Goal: Task Accomplishment & Management: Complete application form

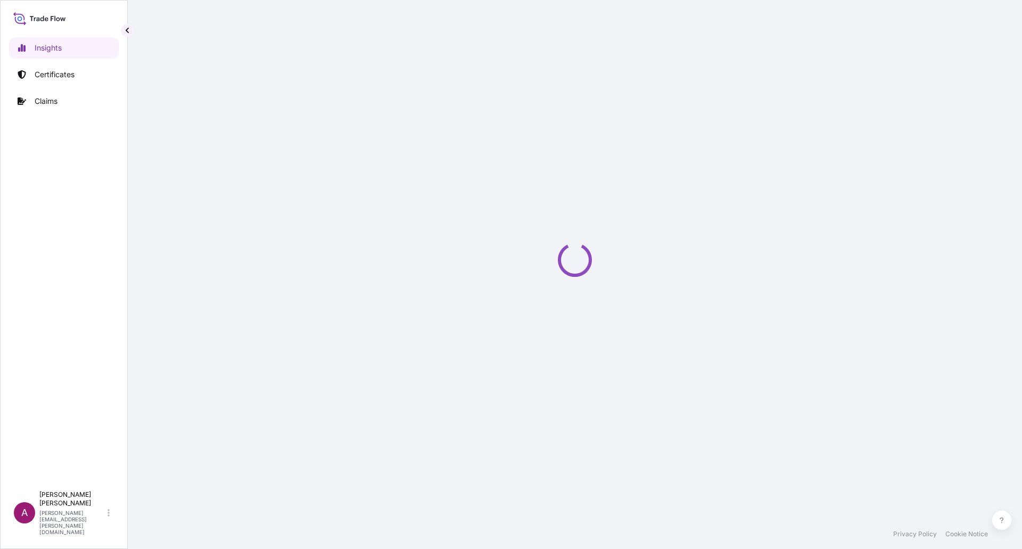
select select "2025"
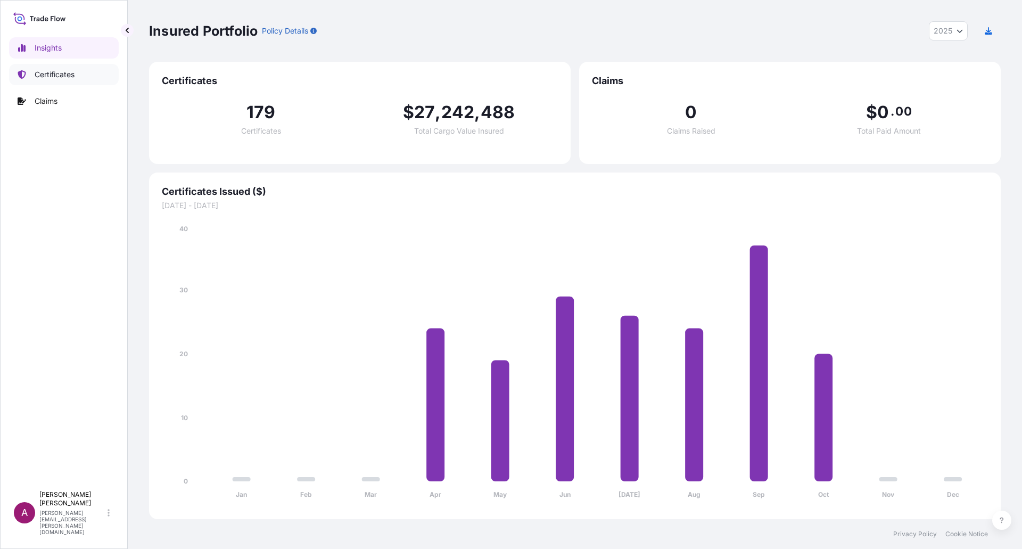
click at [45, 76] on p "Certificates" at bounding box center [55, 74] width 40 height 11
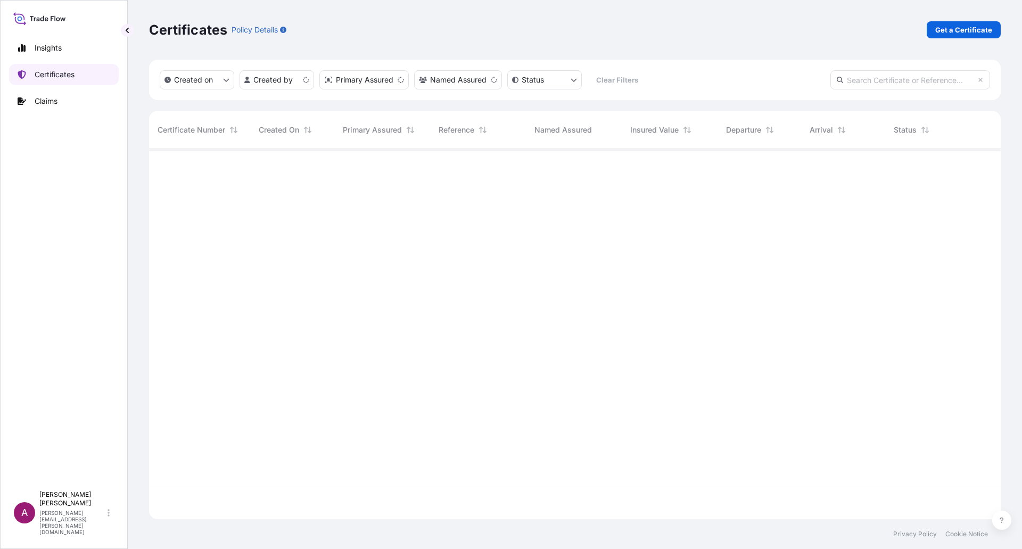
scroll to position [368, 843]
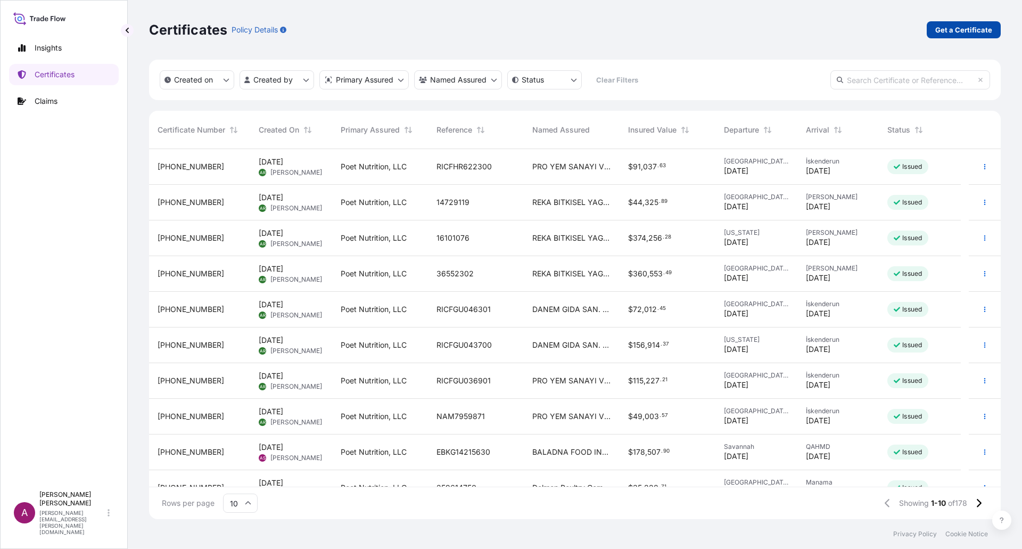
click at [960, 29] on p "Get a Certificate" at bounding box center [963, 29] width 57 height 11
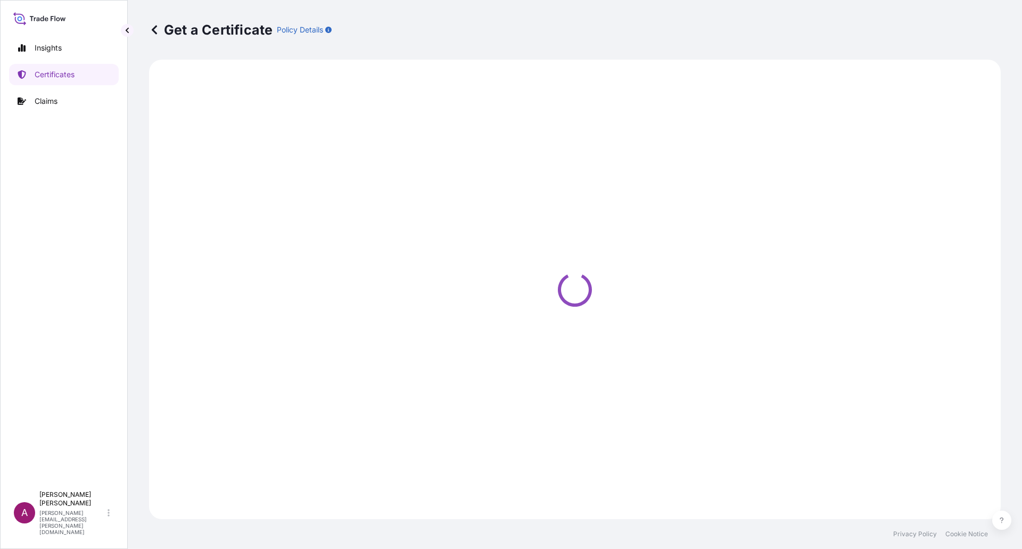
select select "Ocean Vessel"
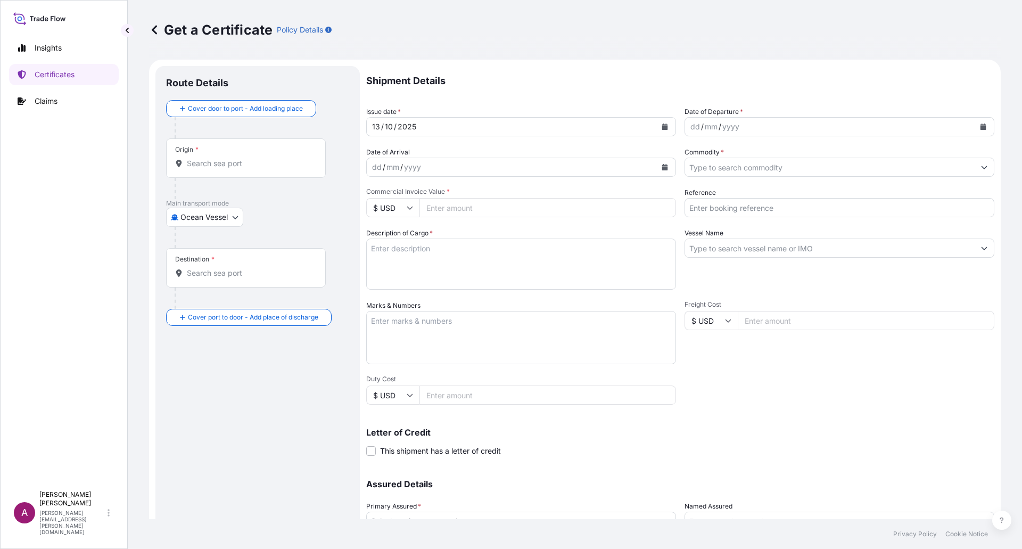
click at [214, 165] on input "Origin *" at bounding box center [250, 163] width 126 height 11
paste input "[GEOGRAPHIC_DATA], [GEOGRAPHIC_DATA], [GEOGRAPHIC_DATA]"
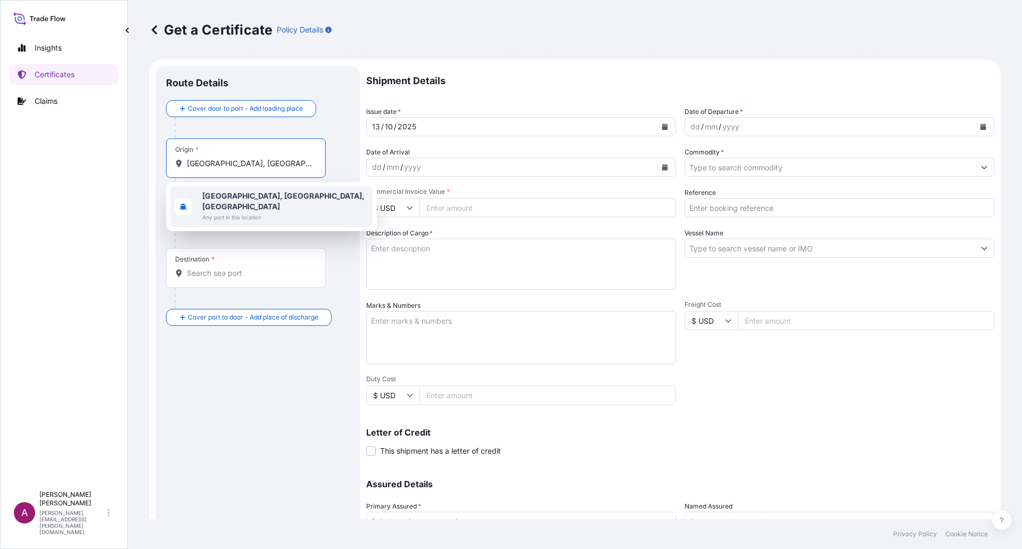
click at [231, 194] on b "[GEOGRAPHIC_DATA], [GEOGRAPHIC_DATA], [GEOGRAPHIC_DATA]" at bounding box center [283, 201] width 162 height 20
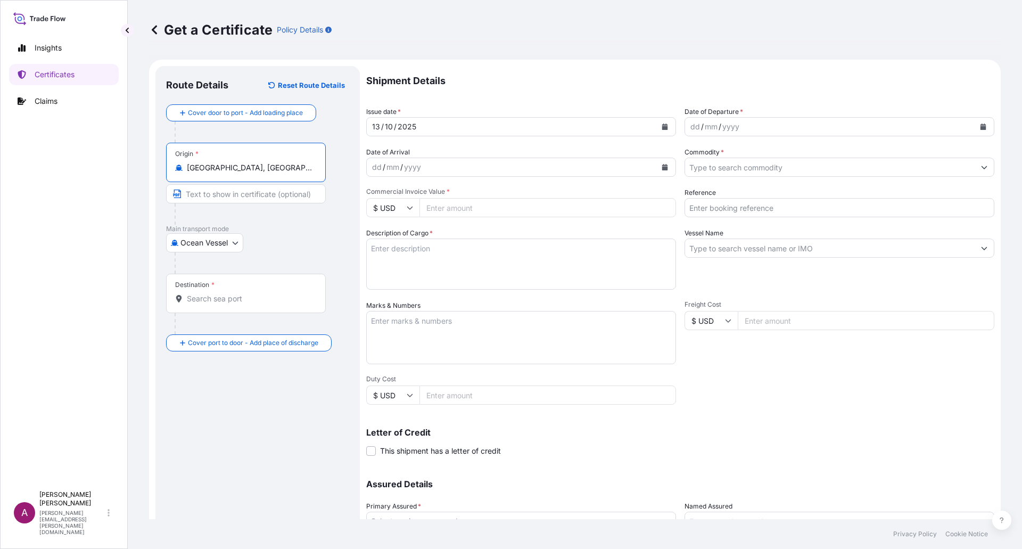
type input "[GEOGRAPHIC_DATA], [GEOGRAPHIC_DATA], [GEOGRAPHIC_DATA]"
click at [212, 295] on input "Destination *" at bounding box center [250, 298] width 126 height 11
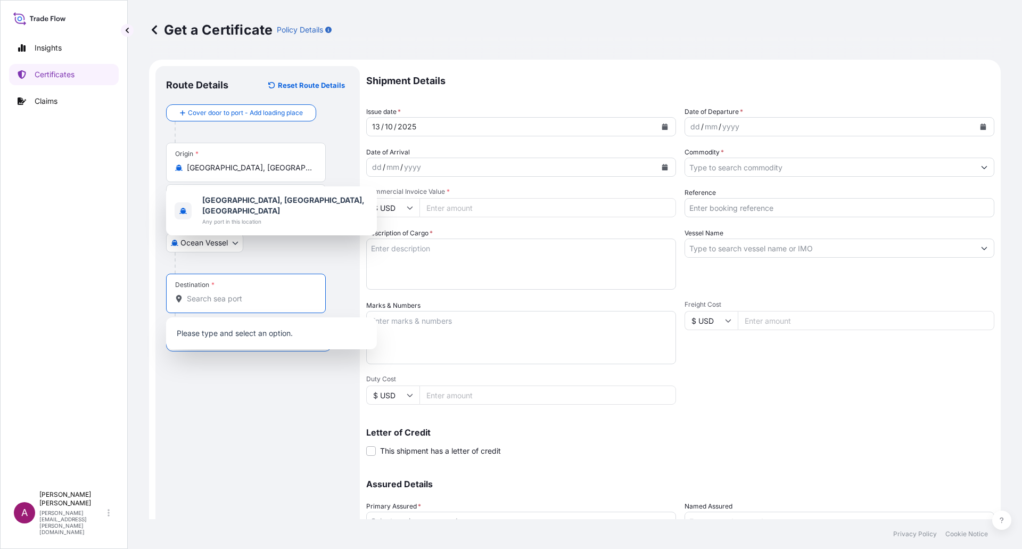
paste input "HAMAD, [GEOGRAPHIC_DATA]"
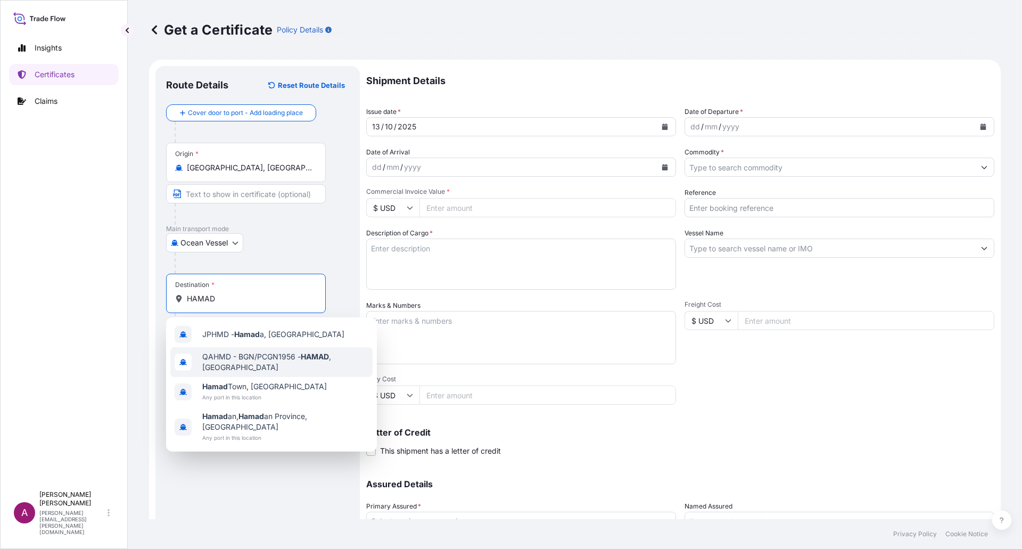
click at [248, 360] on span "QAHMD - BGN/PCGN1956 - HAMAD , [GEOGRAPHIC_DATA]" at bounding box center [285, 361] width 166 height 21
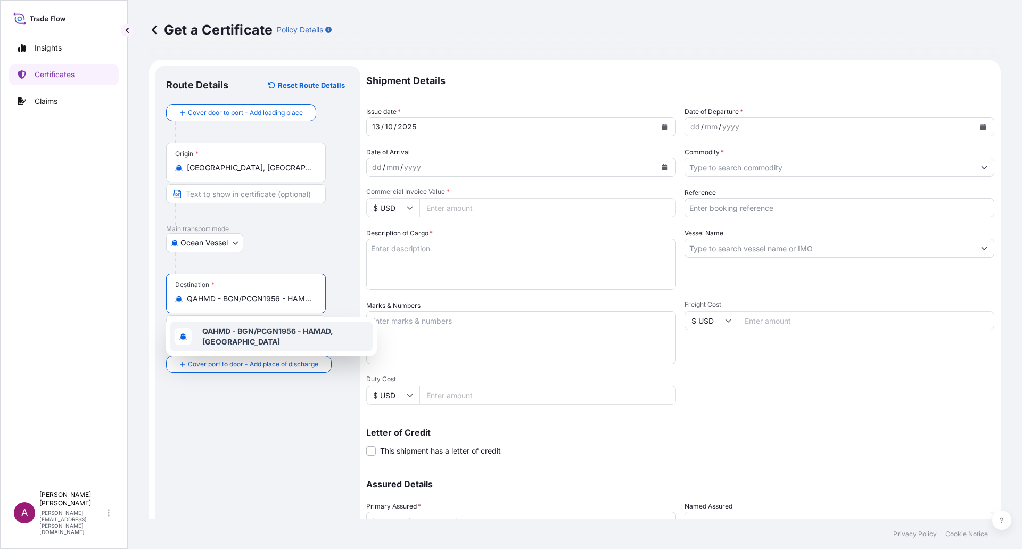
paste input "HAMAD, [GEOGRAPHIC_DATA]"
drag, startPoint x: 258, startPoint y: 297, endPoint x: 374, endPoint y: 305, distance: 116.8
click at [374, 305] on form "Route Details Reset Route Details Cover door to port - Add loading place Place …" at bounding box center [574, 335] width 851 height 550
type input "QAHMD - BGN/PCGN1956 - HAMAD, [GEOGRAPHIC_DATA]"
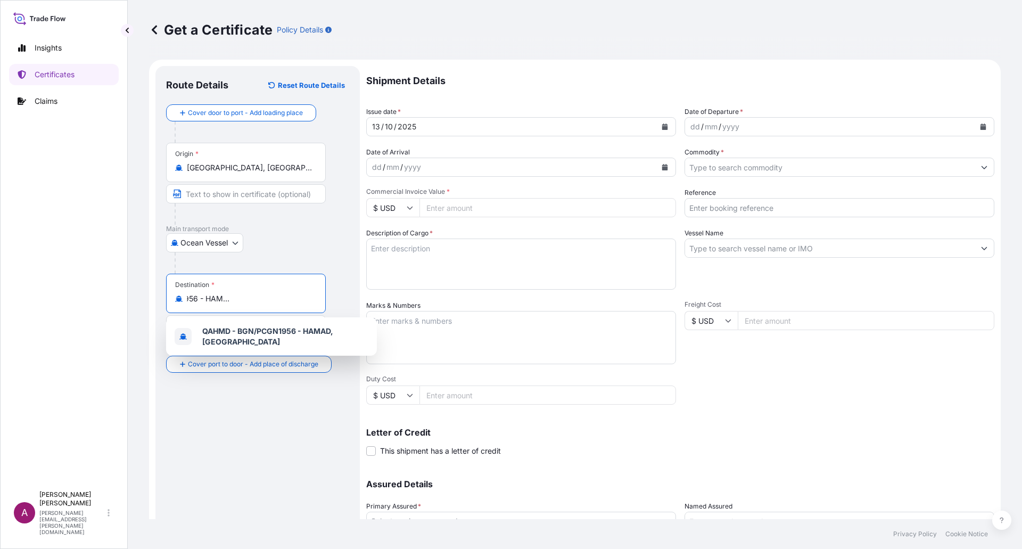
scroll to position [0, 26]
click at [268, 336] on p "No results" at bounding box center [271, 332] width 202 height 23
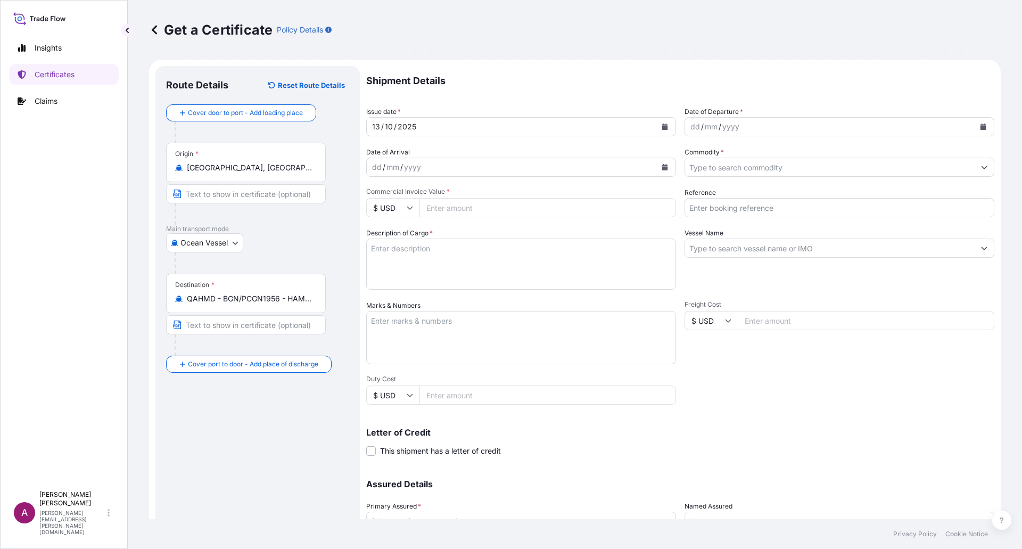
click at [209, 326] on input "Text to appear on certificate" at bounding box center [246, 324] width 160 height 19
click at [200, 327] on input "Text to appear on certificate" at bounding box center [246, 324] width 160 height 19
paste input "HAMAD, [GEOGRAPHIC_DATA]"
type input "HAMAD, [GEOGRAPHIC_DATA]"
click at [980, 123] on icon "Calendar" at bounding box center [983, 126] width 6 height 6
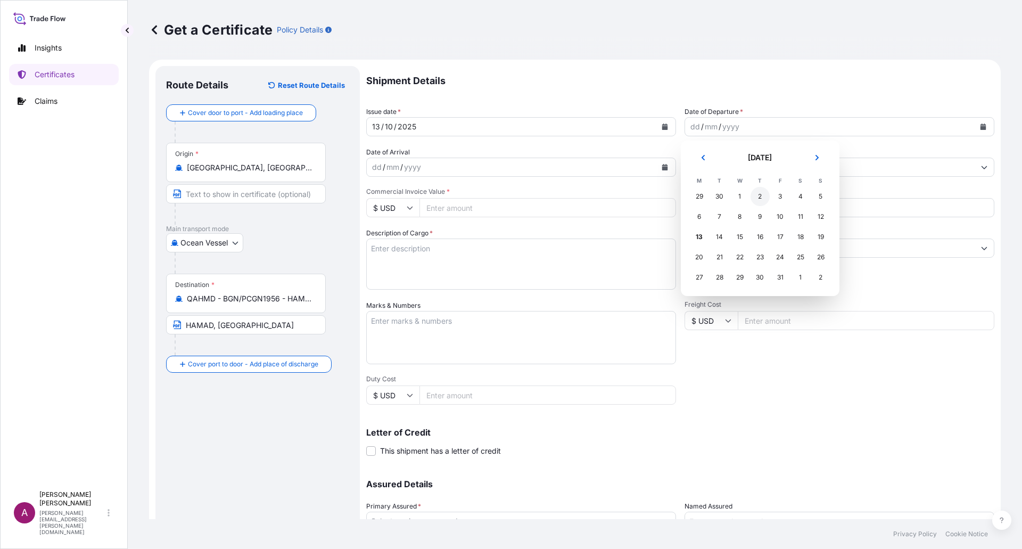
click at [762, 192] on div "2" at bounding box center [759, 196] width 19 height 19
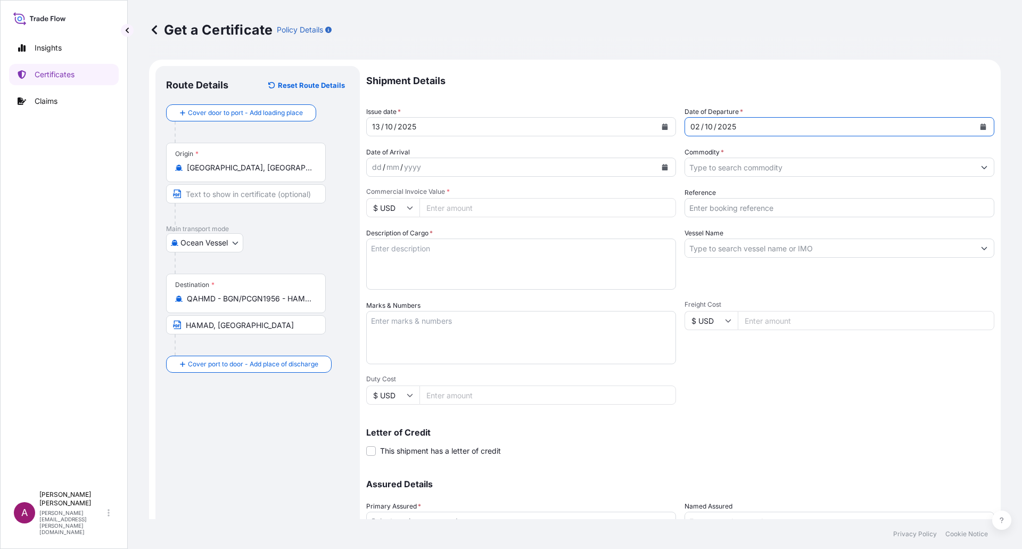
click at [662, 165] on icon "Calendar" at bounding box center [665, 167] width 6 height 6
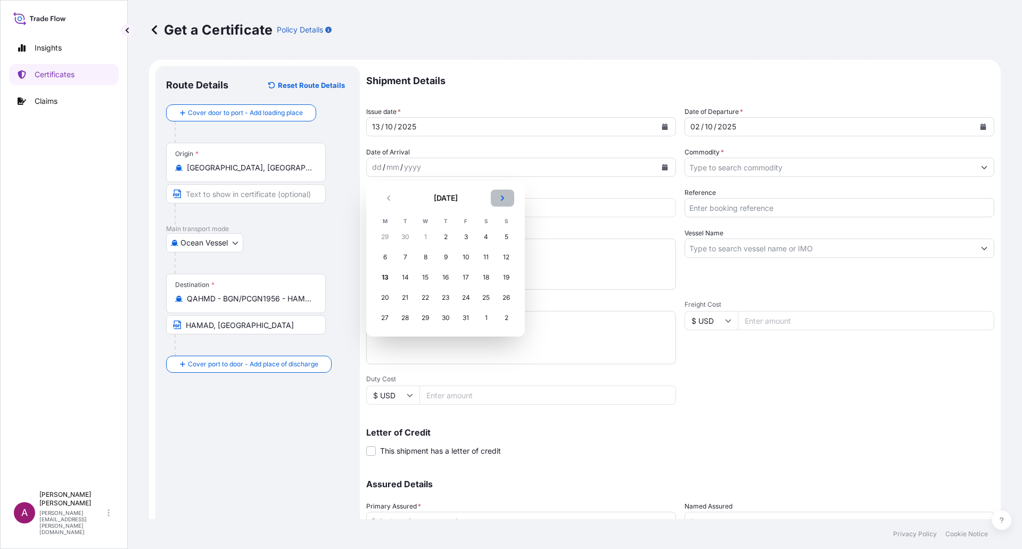
click at [500, 200] on icon "Next" at bounding box center [502, 198] width 6 height 6
click at [488, 298] on div "22" at bounding box center [485, 297] width 19 height 19
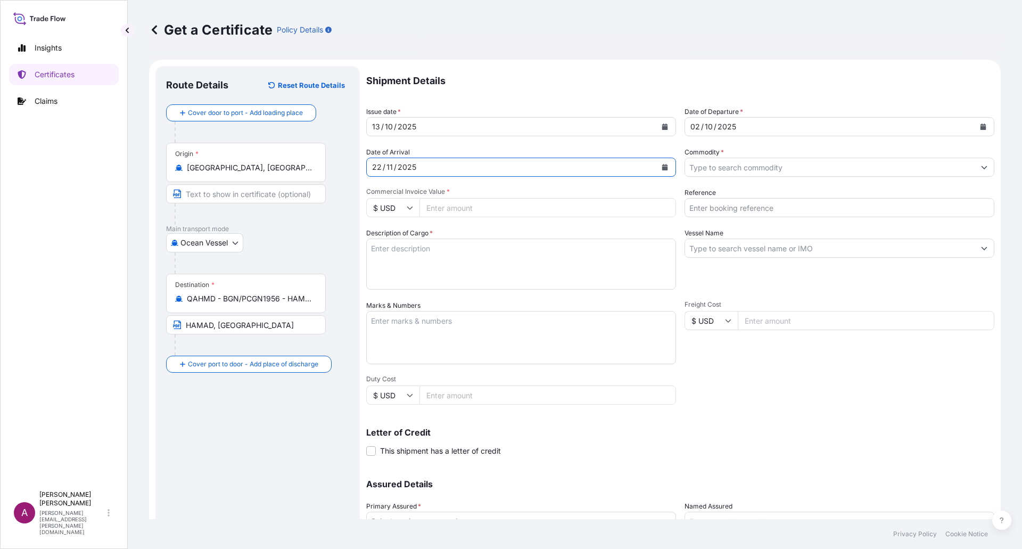
click at [777, 162] on input "Commodity *" at bounding box center [829, 166] width 289 height 19
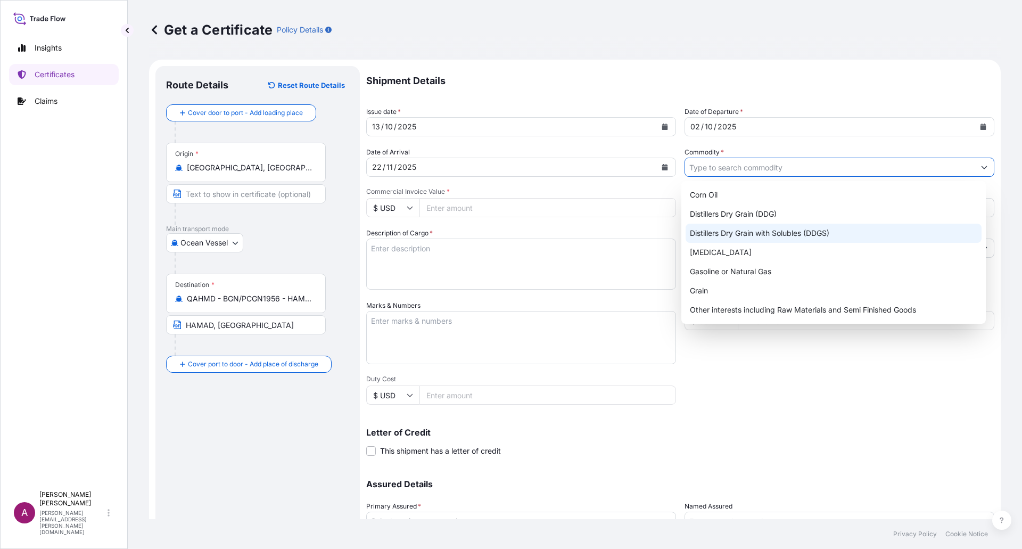
click at [775, 233] on div "Distillers Dry Grain with Solubles (DDGS)" at bounding box center [833, 232] width 296 height 19
type input "Distillers Dry Grain with Solubles (DDGS)"
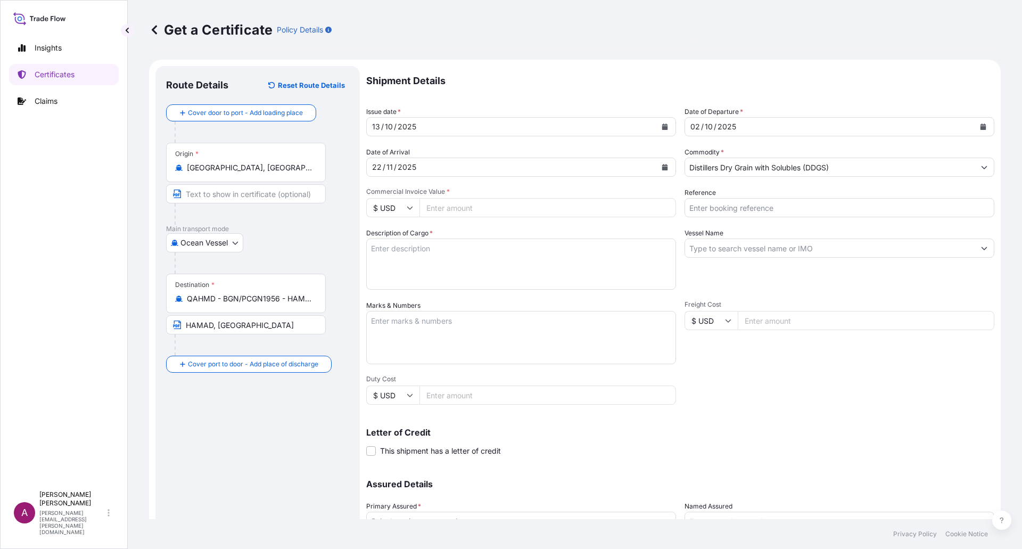
click at [458, 206] on input "Commercial Invoice Value *" at bounding box center [547, 207] width 256 height 19
paste input "162279.60"
type input "162279.60"
click at [765, 210] on input "Reference" at bounding box center [839, 207] width 310 height 19
paste input "EBKG14246896"
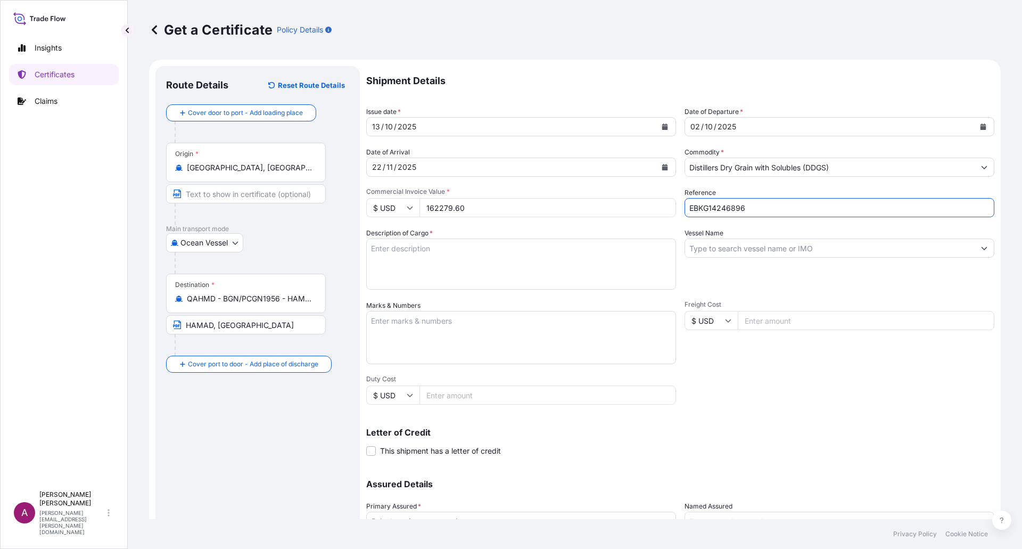
type input "EBKG14246896"
click at [432, 264] on textarea "Description of Cargo *" at bounding box center [521, 263] width 310 height 51
paste textarea "DAKOTA GOLD DISTILLERS DRIED GRAINS GOODS SHIPPED ON BOARD MSC BARCELONA IU539R…"
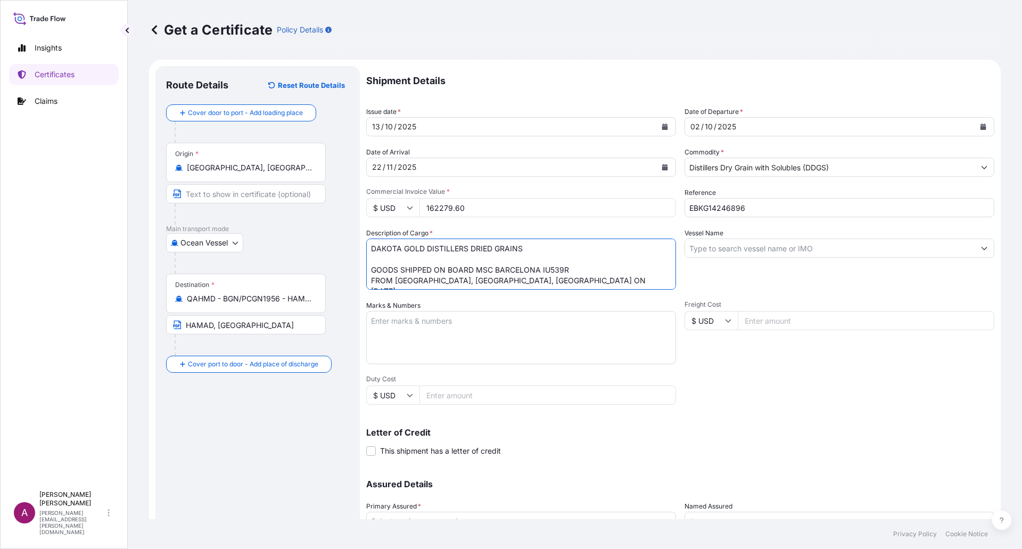
click at [405, 261] on textarea "DAKOTA GOLD DISTILLERS DRIED GRAINS GOODS SHIPPED ON BOARD MSC BARCELONA IU539R…" at bounding box center [521, 263] width 310 height 51
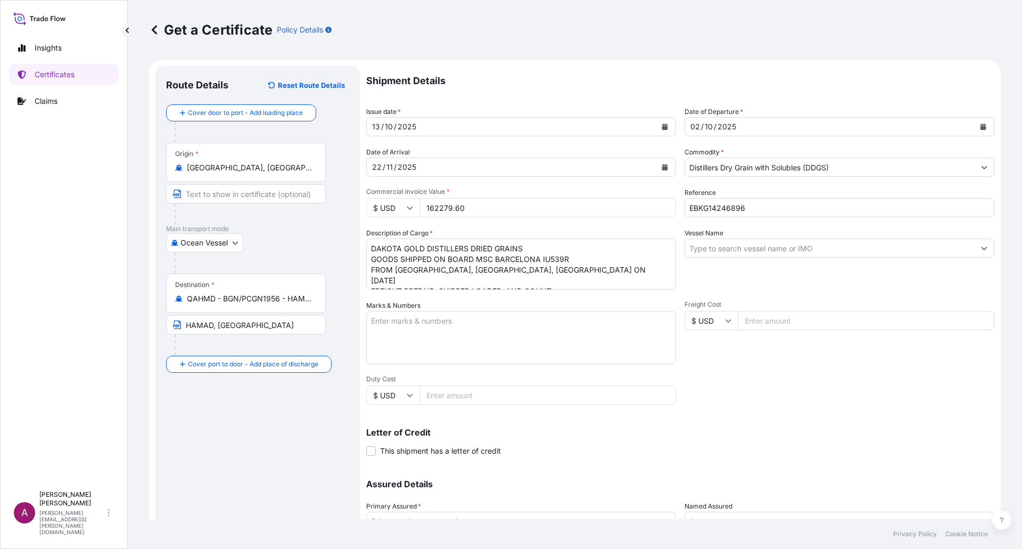
click at [536, 247] on textarea "DAKOTA GOLD DISTILLERS DRIED GRAINS GOODS SHIPPED ON BOARD MSC BARCELONA IU539R…" at bounding box center [521, 263] width 310 height 51
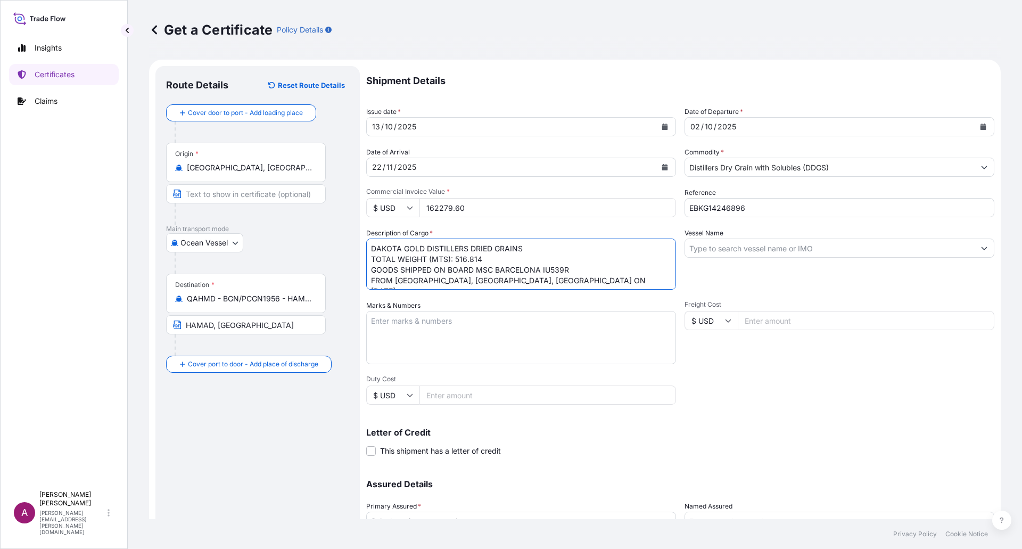
click at [559, 278] on textarea "DAKOTA GOLD DISTILLERS DRIED GRAINS TOTAL WEIGHT (MTS): 516.814 GOODS SHIPPED O…" at bounding box center [521, 263] width 310 height 51
click at [447, 256] on textarea "DAKOTA GOLD DISTILLERS DRIED GRAINS TOTAL WEIGHT (MTS): 516.814 GOODS SHIPPED O…" at bounding box center [521, 263] width 310 height 51
click at [460, 268] on textarea "DAKOTA GOLD DISTILLERS DRIED GRAINS TOTAL WEIGHT (MTS): 516.814 GOODS SHIPPED O…" at bounding box center [521, 263] width 310 height 51
click at [497, 280] on textarea "DAKOTA GOLD DISTILLERS DRIED GRAINS TOTAL WEIGHT (MTS): 516.814 GOODS SHIPPED O…" at bounding box center [521, 263] width 310 height 51
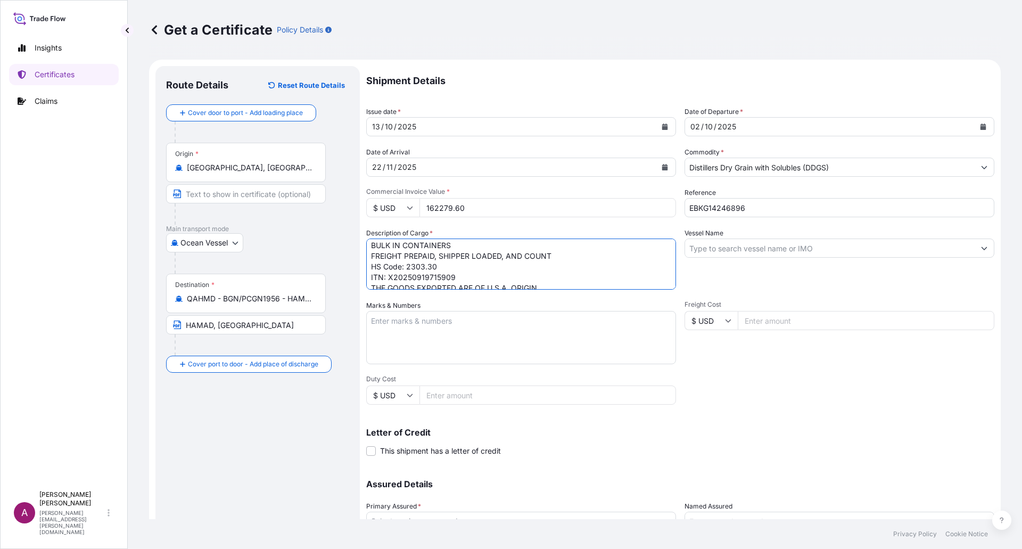
click at [552, 281] on textarea "DAKOTA GOLD DISTILLERS DRIED GRAINS TOTAL WEIGHT (MTS): 516.814 GOODS SHIPPED O…" at bounding box center [521, 263] width 310 height 51
type textarea "DAKOTA GOLD DISTILLERS DRIED GRAINS TOTAL WEIGHT (MTS): 516.814 GOODS SHIPPED O…"
click at [744, 236] on div "Vessel Name" at bounding box center [839, 259] width 310 height 62
click at [744, 245] on input "Vessel Name" at bounding box center [829, 247] width 289 height 19
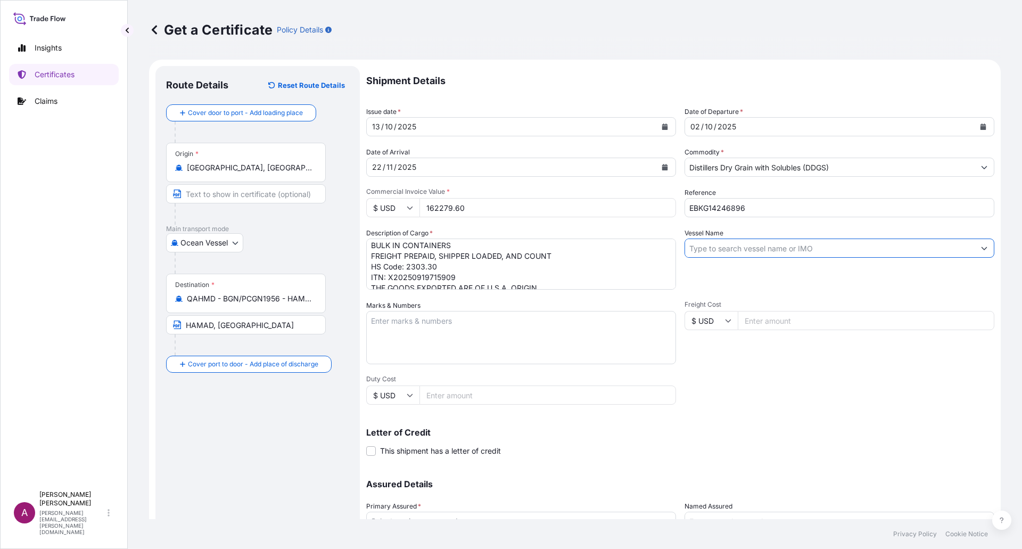
paste input "MSC [GEOGRAPHIC_DATA]"
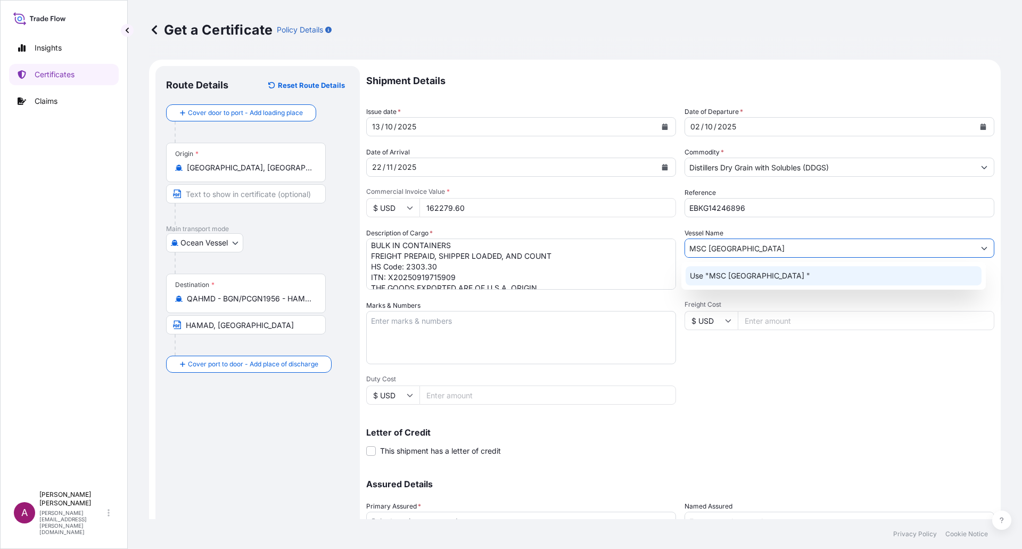
click at [738, 278] on p "Use "MSC [GEOGRAPHIC_DATA] "" at bounding box center [750, 275] width 120 height 11
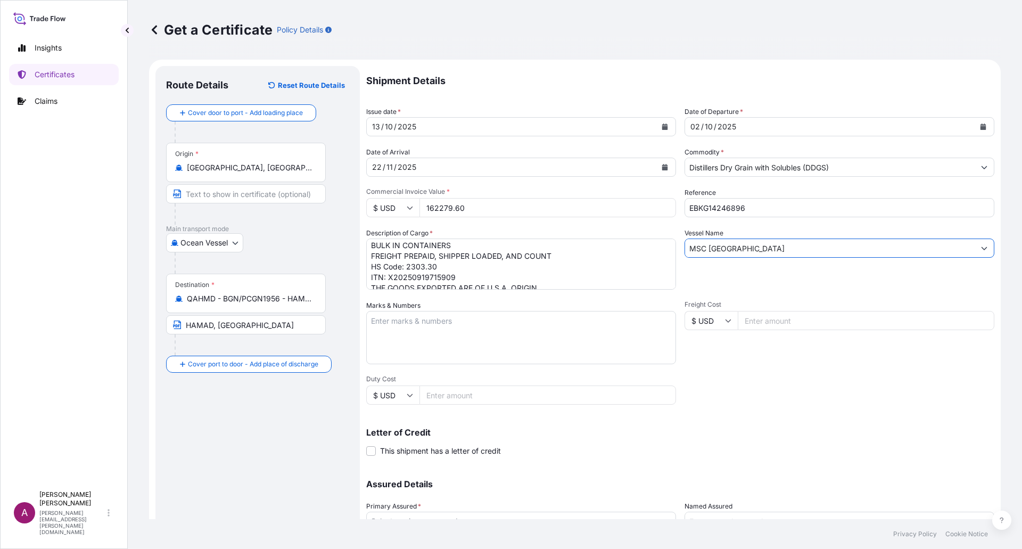
type input "MSC [GEOGRAPHIC_DATA]"
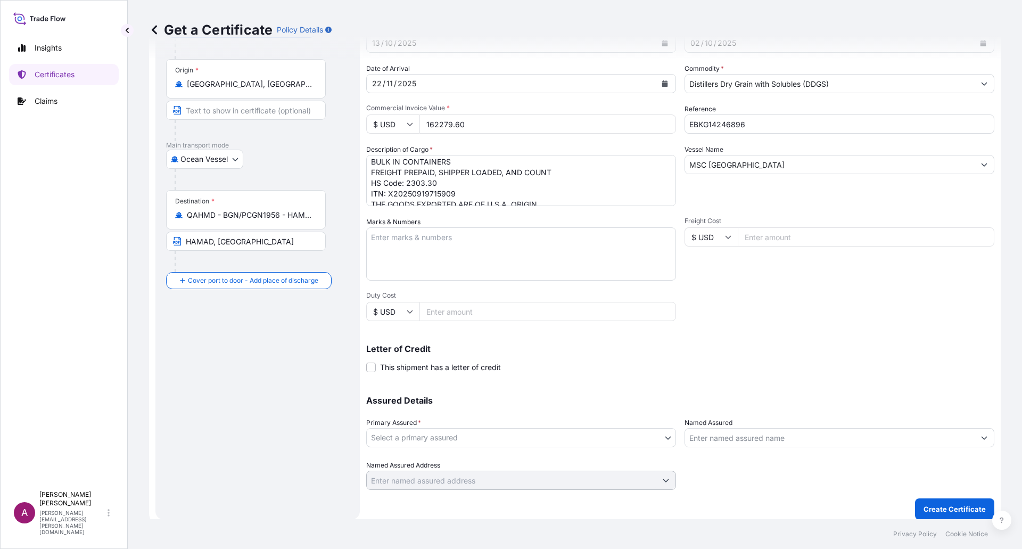
scroll to position [90, 0]
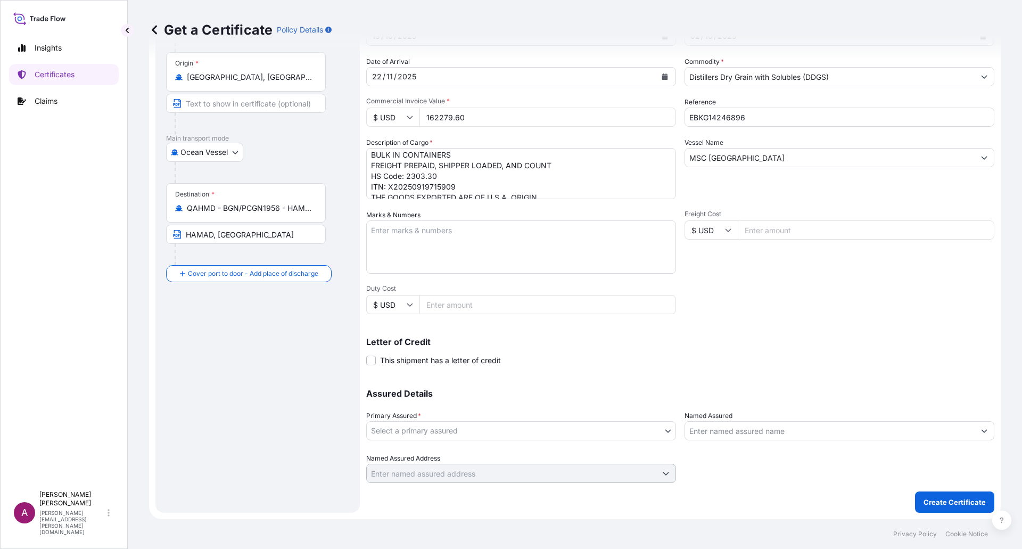
click at [566, 430] on body "1 option available. Insights Certificates Claims A [PERSON_NAME] [PERSON_NAME][…" at bounding box center [511, 274] width 1022 height 549
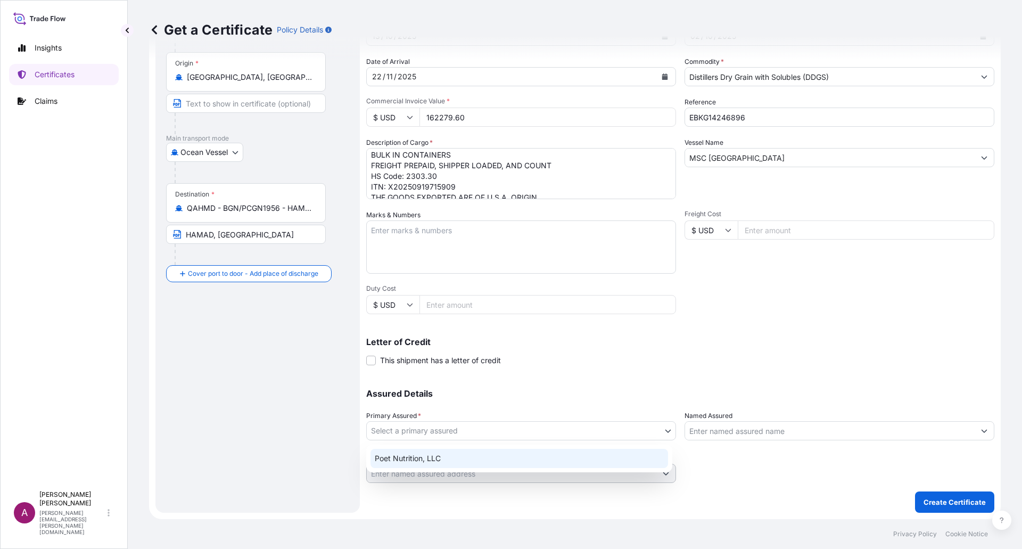
click at [437, 461] on div "Poet Nutrition, LLC" at bounding box center [518, 458] width 297 height 19
select select "31546"
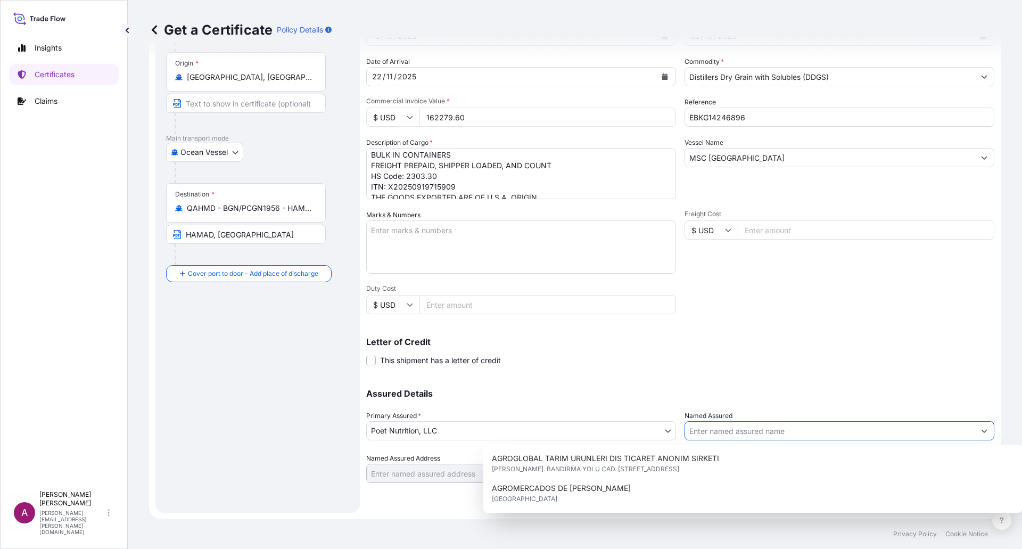
click at [803, 425] on input "Named Assured" at bounding box center [829, 430] width 289 height 19
paste input "BALADNA FOOD INDUSTRIES W.L.L"
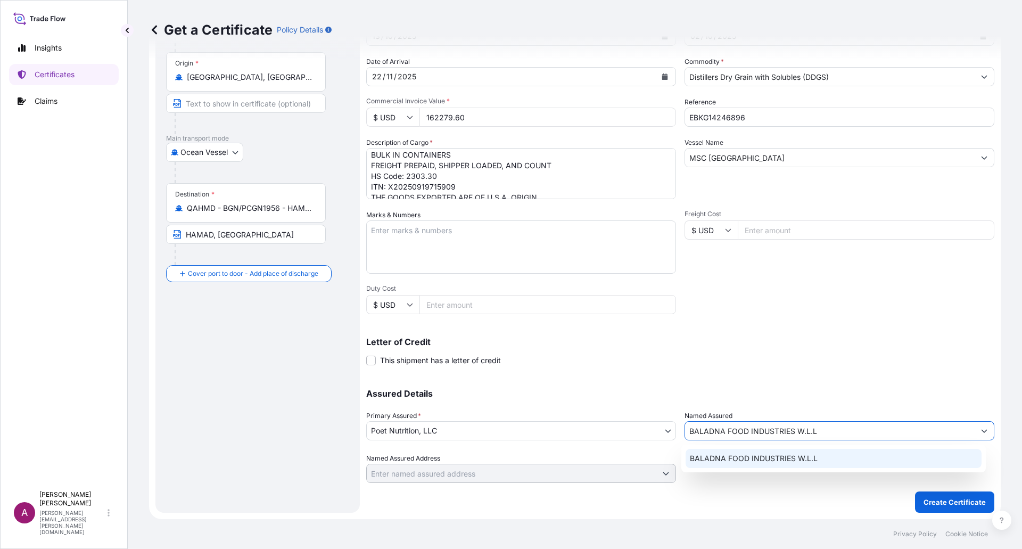
click at [784, 459] on span "BALADNA FOOD INDUSTRIES W.L.L" at bounding box center [754, 458] width 128 height 11
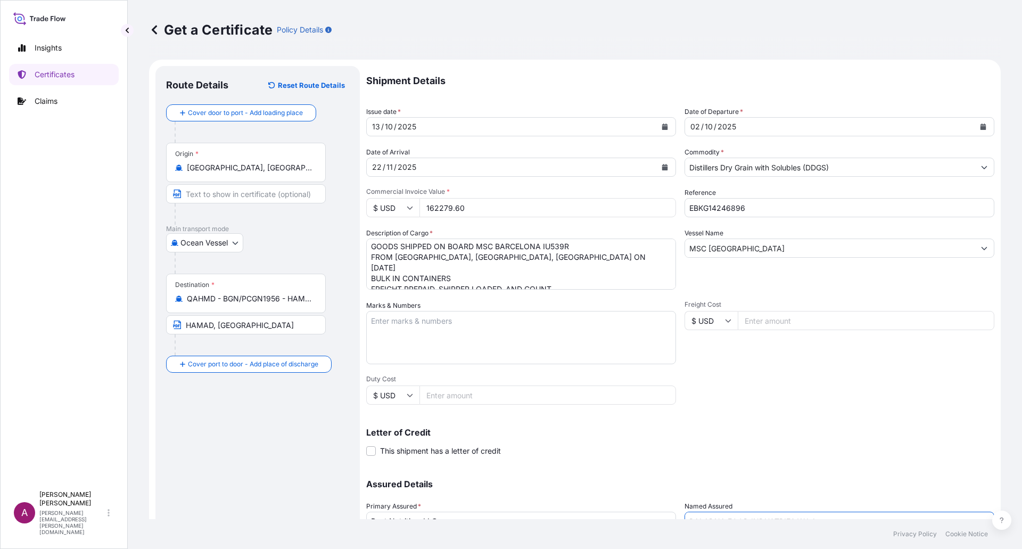
scroll to position [0, 0]
type input "BALADNA FOOD INDUSTRIES W.L.L"
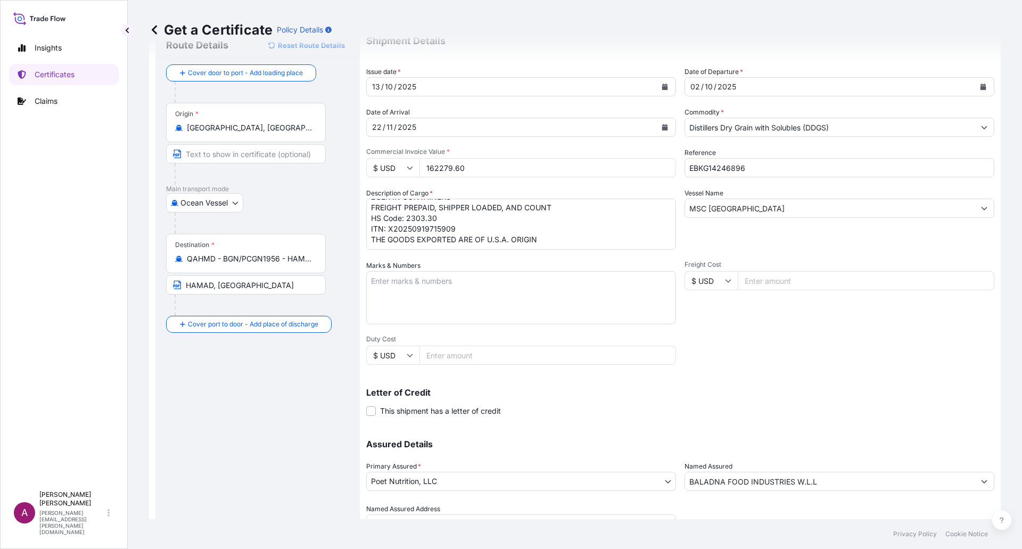
scroll to position [90, 0]
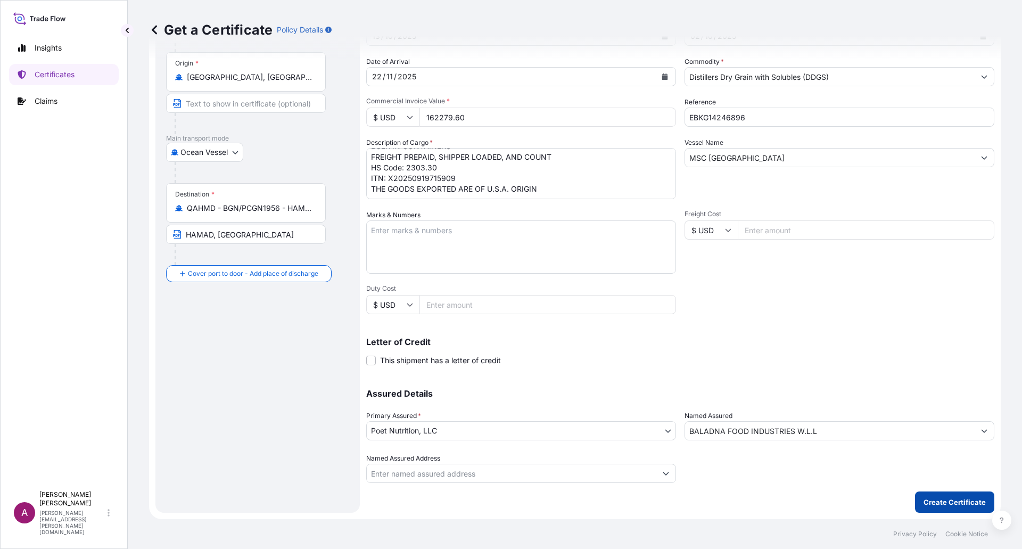
click at [957, 504] on p "Create Certificate" at bounding box center [954, 501] width 62 height 11
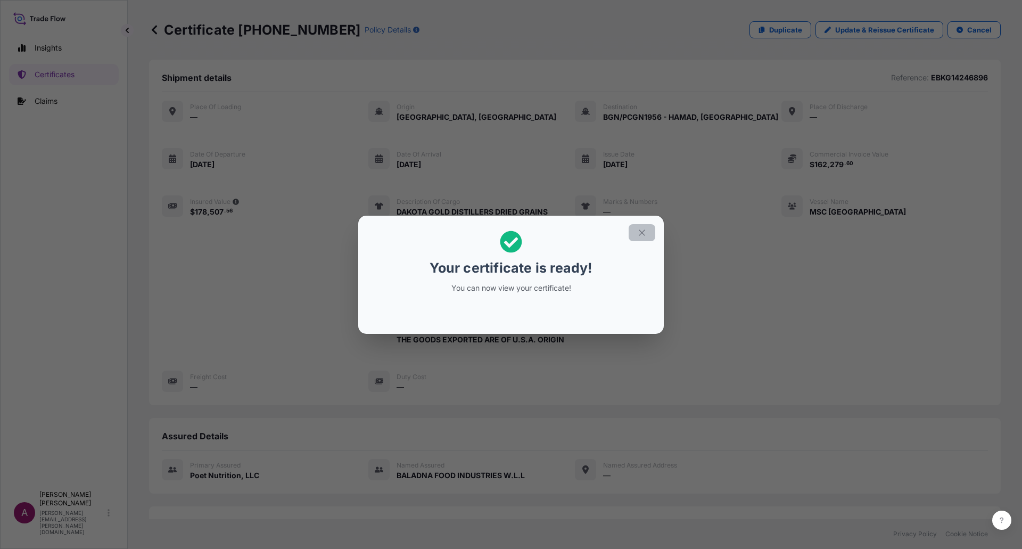
click at [641, 230] on icon "button" at bounding box center [642, 233] width 10 height 10
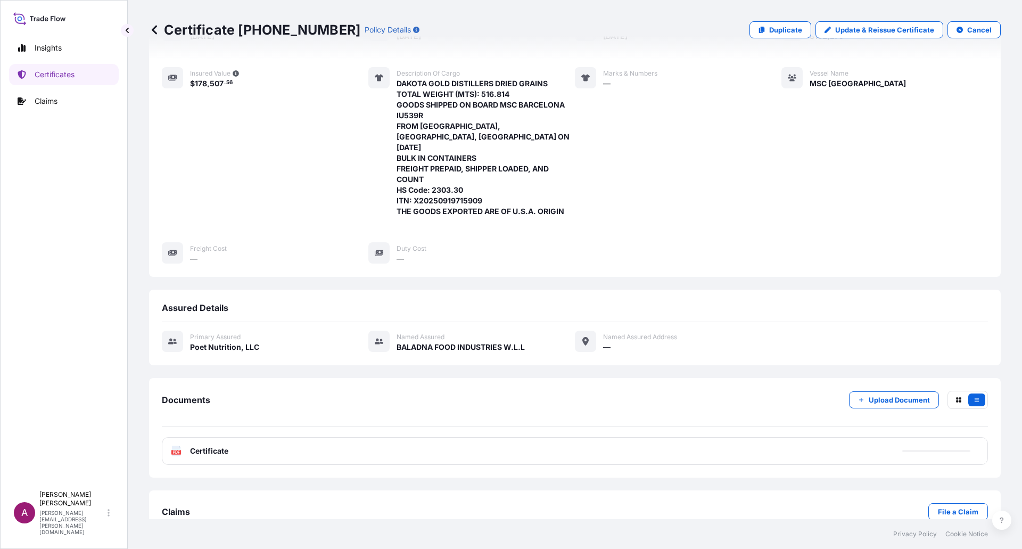
scroll to position [143, 0]
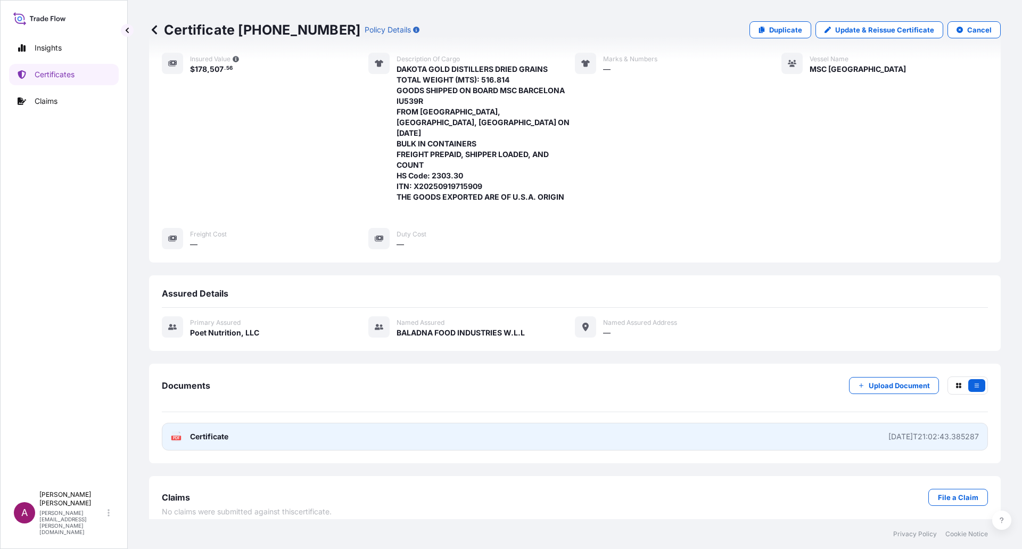
click at [767, 424] on link "PDF Certificate [DATE]T21:02:43.385287" at bounding box center [575, 436] width 826 height 28
